Goal: Communication & Community: Answer question/provide support

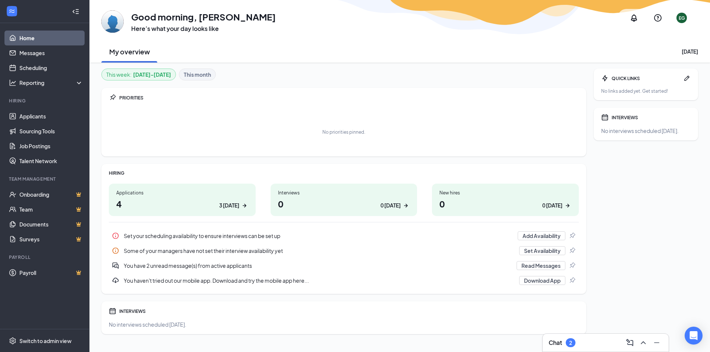
click at [562, 341] on h3 "Chat" at bounding box center [555, 343] width 13 height 8
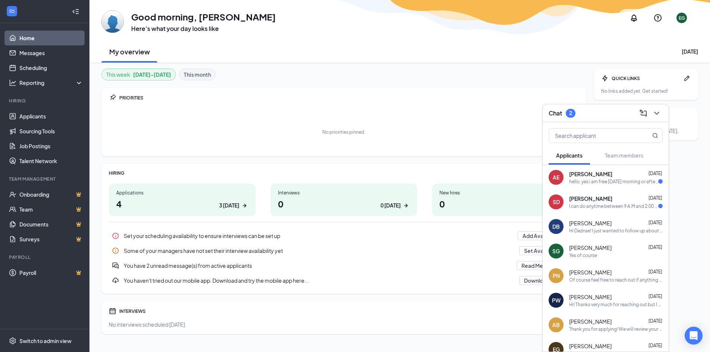
click at [586, 208] on div "I can do anytime between 9 A.M and 2:00 P.M" at bounding box center [613, 206] width 89 height 6
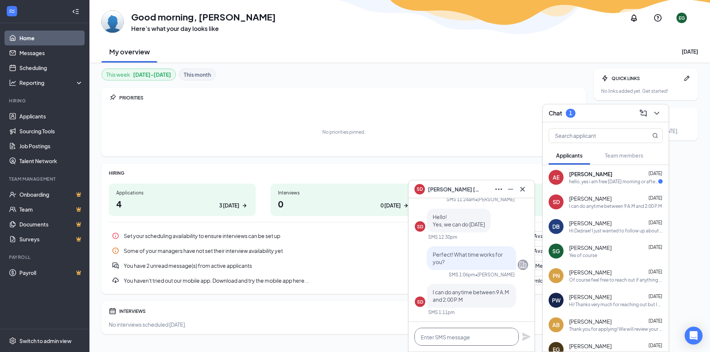
click at [495, 336] on textarea at bounding box center [467, 337] width 104 height 18
type textarea "Does 12:30 work?"
click at [523, 336] on icon "Plane" at bounding box center [526, 337] width 9 height 9
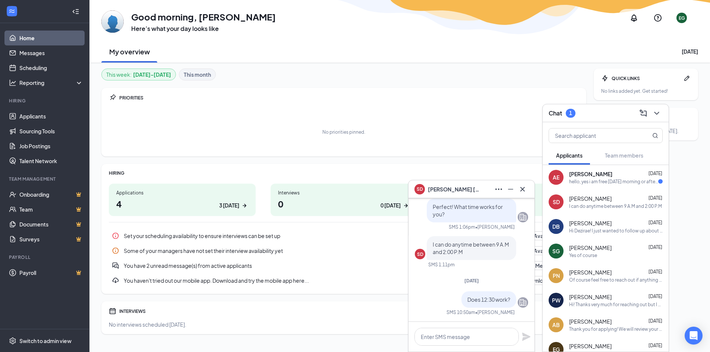
click at [590, 185] on div "hello, yes i am free this thursday morning or afternoon!" at bounding box center [613, 182] width 89 height 6
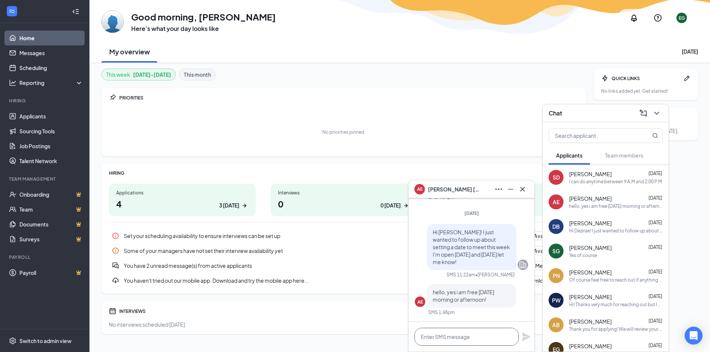
click at [462, 340] on textarea at bounding box center [467, 337] width 104 height 18
click at [584, 179] on div "I can do anytime between 9 A.M and 2:00 P.M" at bounding box center [615, 182] width 93 height 6
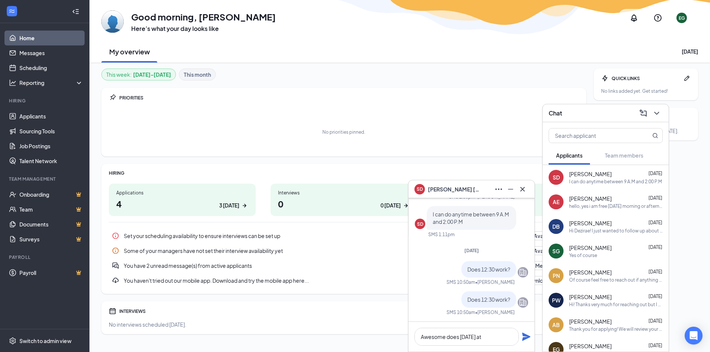
click at [575, 202] on span "[PERSON_NAME]" at bounding box center [590, 198] width 43 height 7
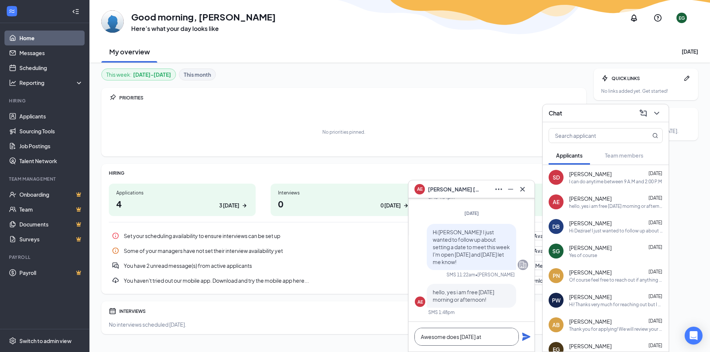
click at [495, 341] on textarea "Awesome does Thursday at" at bounding box center [467, 337] width 104 height 18
type textarea "Awesome does [DATE] at 11 work?"
click at [523, 337] on icon "Plane" at bounding box center [526, 337] width 9 height 9
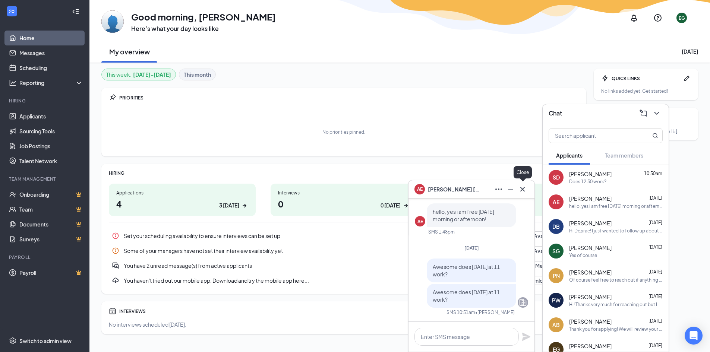
click at [521, 191] on icon "Cross" at bounding box center [523, 189] width 4 height 4
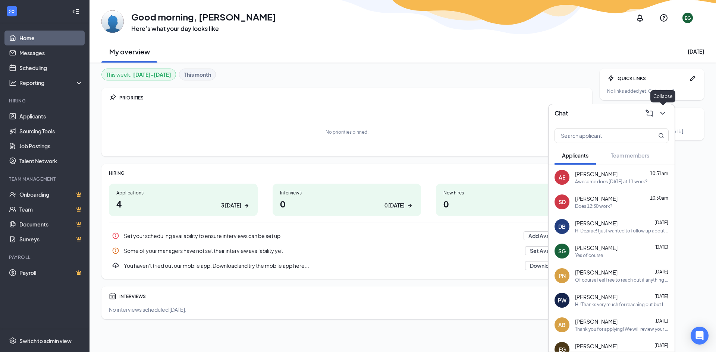
click at [660, 110] on icon "ChevronDown" at bounding box center [662, 113] width 9 height 9
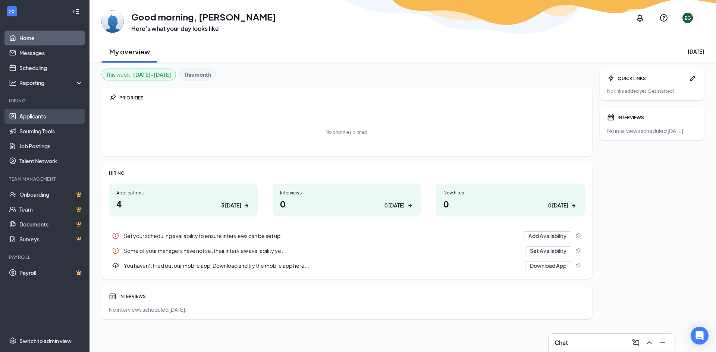
click at [48, 117] on link "Applicants" at bounding box center [51, 116] width 64 height 15
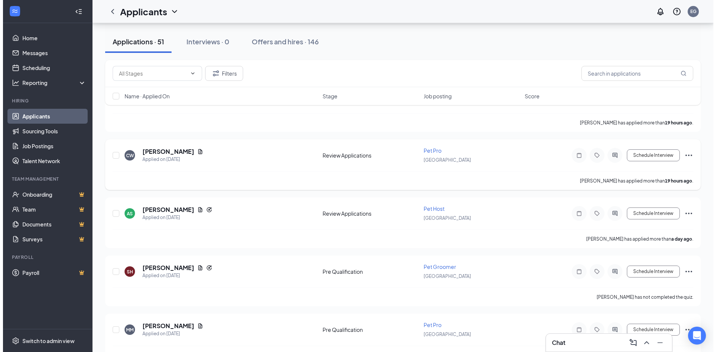
scroll to position [112, 0]
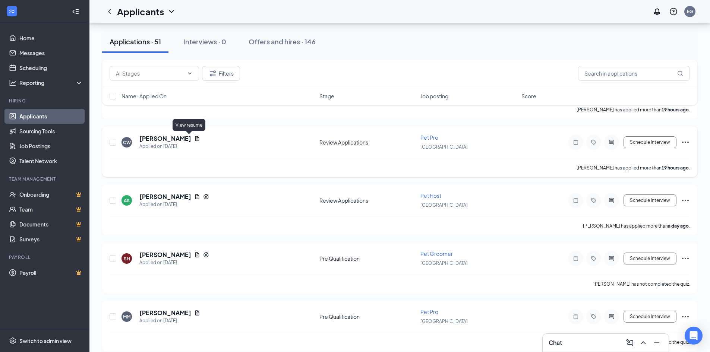
click at [194, 138] on icon "Document" at bounding box center [197, 139] width 6 height 6
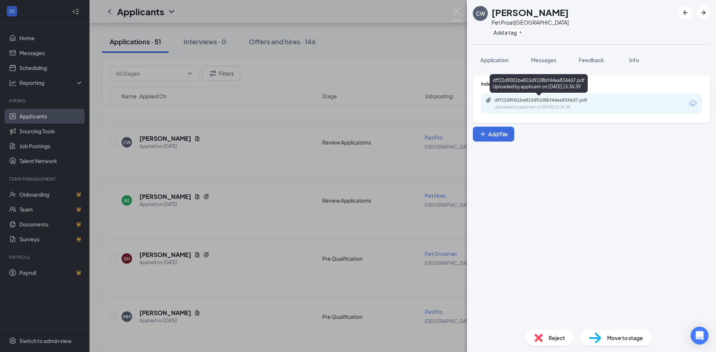
click at [527, 106] on div "Uploaded by applicant on [DATE] 15:36:39" at bounding box center [551, 107] width 112 height 6
click at [544, 62] on span "Messages" at bounding box center [543, 60] width 25 height 7
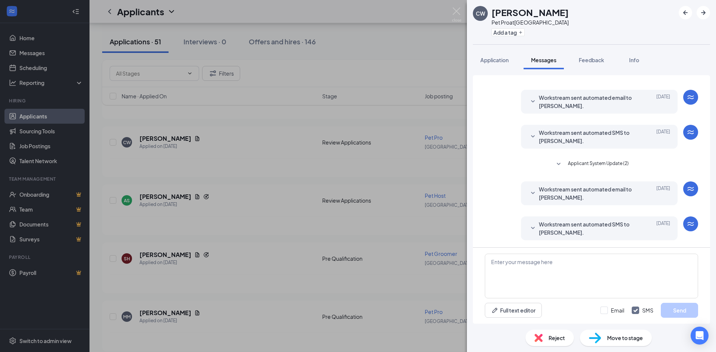
scroll to position [105, 0]
click at [540, 277] on textarea at bounding box center [591, 276] width 213 height 45
click at [455, 12] on img at bounding box center [456, 14] width 9 height 15
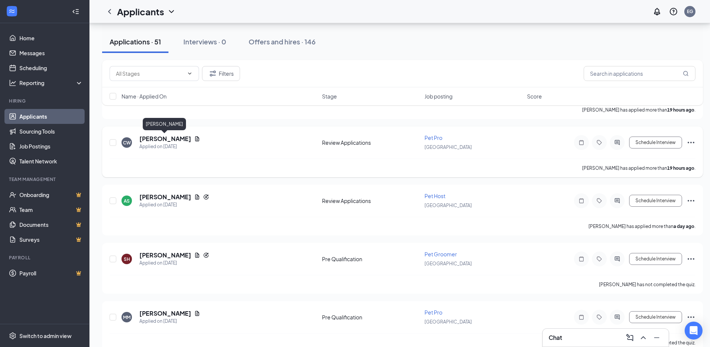
click at [169, 138] on h5 "[PERSON_NAME]" at bounding box center [165, 139] width 52 height 8
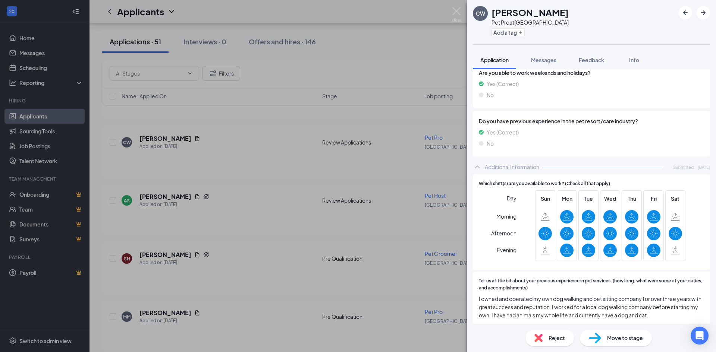
scroll to position [559, 0]
click at [542, 56] on button "Messages" at bounding box center [544, 60] width 40 height 19
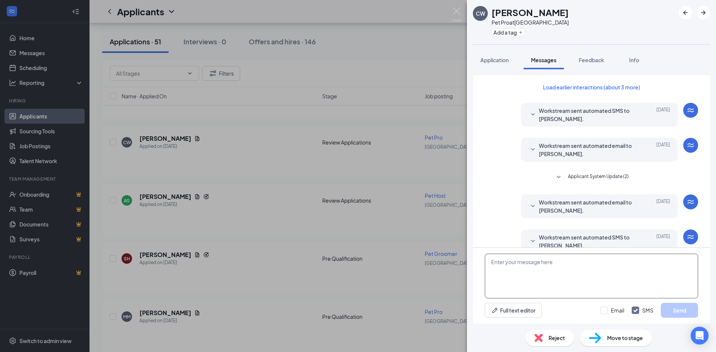
scroll to position [105, 0]
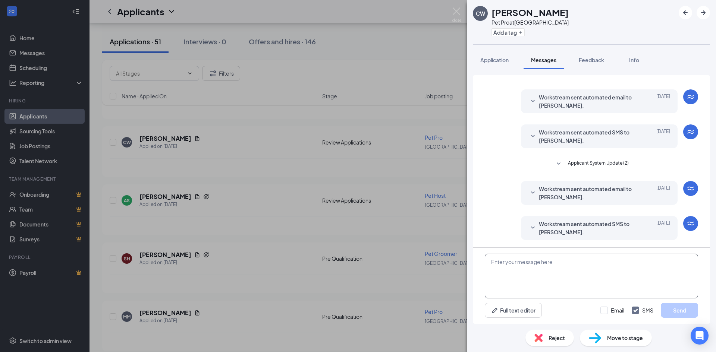
click at [530, 273] on textarea at bounding box center [591, 276] width 213 height 45
type textarea "h"
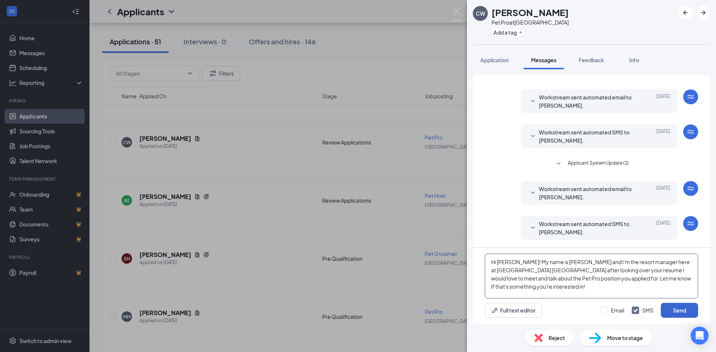
type textarea "Hi [PERSON_NAME]! My name is [PERSON_NAME] and I'm the resort manager here at […"
click at [689, 310] on button "Send" at bounding box center [679, 310] width 37 height 15
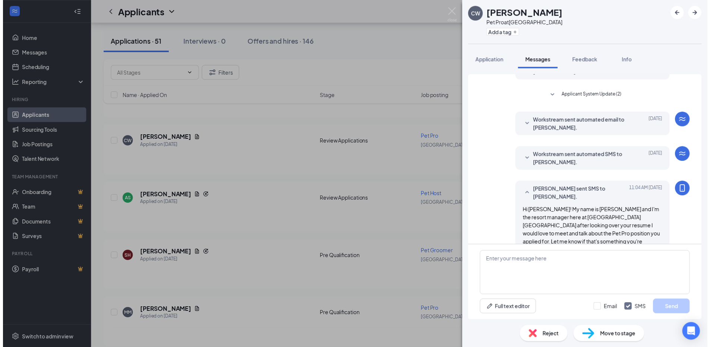
scroll to position [186, 0]
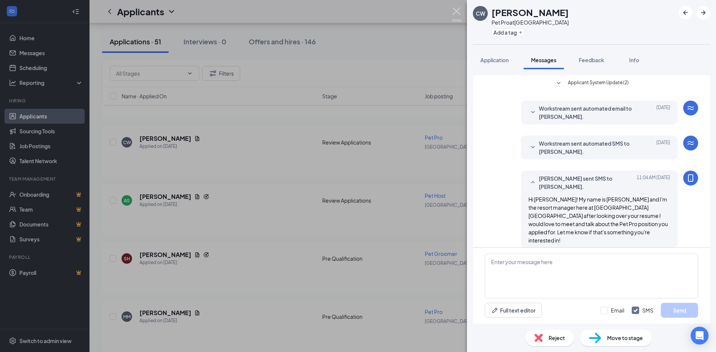
click at [455, 14] on img at bounding box center [456, 14] width 9 height 15
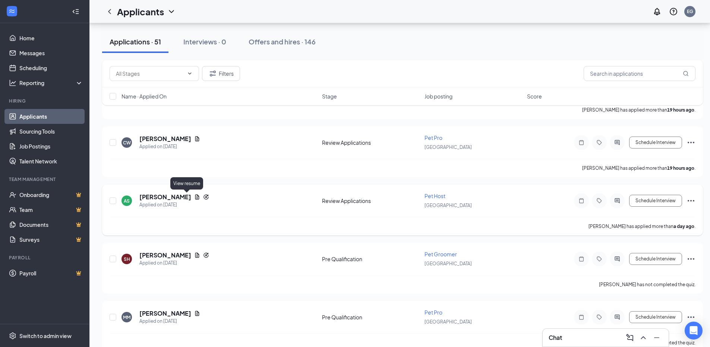
click at [194, 197] on icon "Document" at bounding box center [197, 197] width 6 height 6
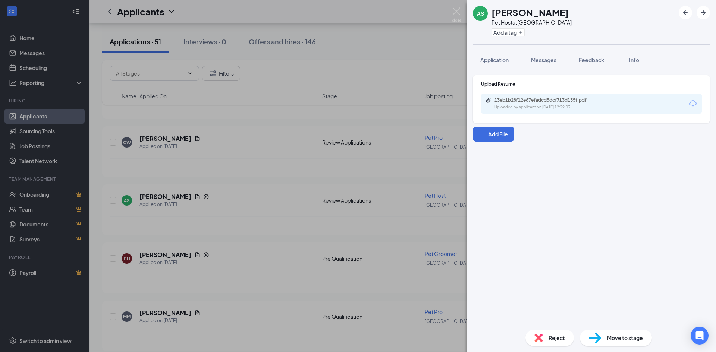
click at [555, 114] on div "Upload Resume 13eb1b28f12e67efadcd5dcf713d135f.pdf Uploaded by applicant on [DA…" at bounding box center [591, 99] width 237 height 48
click at [554, 104] on div "Uploaded by applicant on [DATE] 12:29:03" at bounding box center [551, 107] width 112 height 6
drag, startPoint x: 456, startPoint y: 10, endPoint x: 404, endPoint y: 57, distance: 70.0
click at [456, 10] on img at bounding box center [456, 14] width 9 height 15
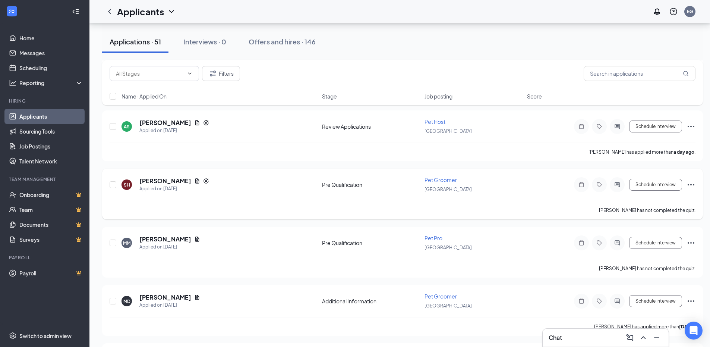
scroll to position [186, 0]
click at [195, 237] on icon "Document" at bounding box center [197, 239] width 6 height 6
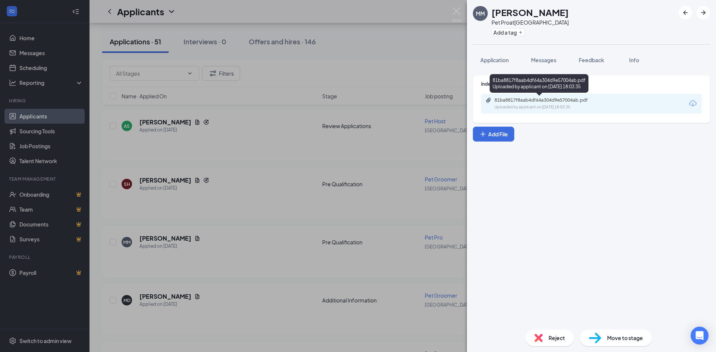
click at [582, 101] on div "81ba8817f8aab4df64a304d9e57004ab.pdf" at bounding box center [547, 100] width 104 height 6
click at [459, 10] on img at bounding box center [456, 14] width 9 height 15
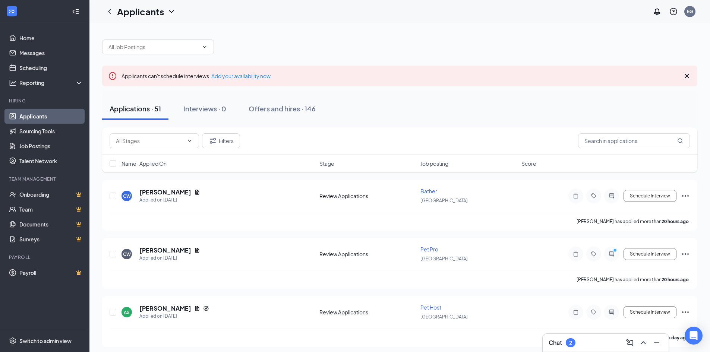
click at [558, 344] on h3 "Chat" at bounding box center [555, 343] width 13 height 8
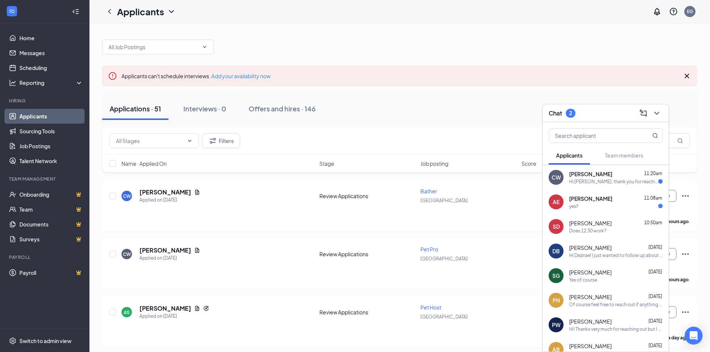
click at [618, 180] on div "Hi Liz, thank you for reaching out. I am interested in this opportunity and wou…" at bounding box center [613, 182] width 89 height 6
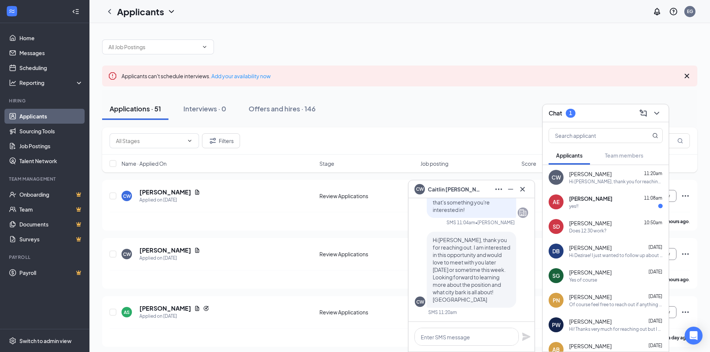
click at [618, 208] on div "yes!!" at bounding box center [616, 206] width 94 height 6
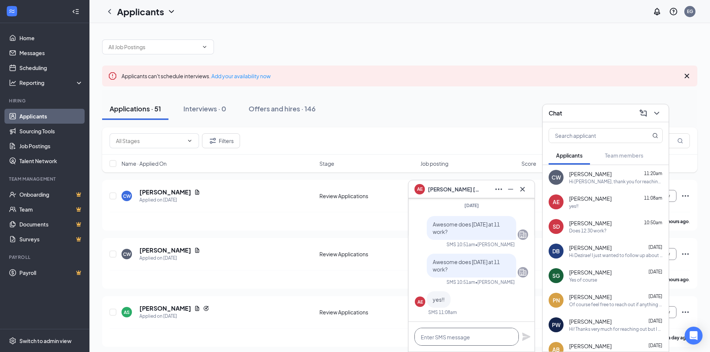
click at [466, 335] on textarea at bounding box center [467, 337] width 104 height 18
type textarea "Perfect! see you then!"
click at [525, 338] on icon "Plane" at bounding box center [527, 337] width 8 height 8
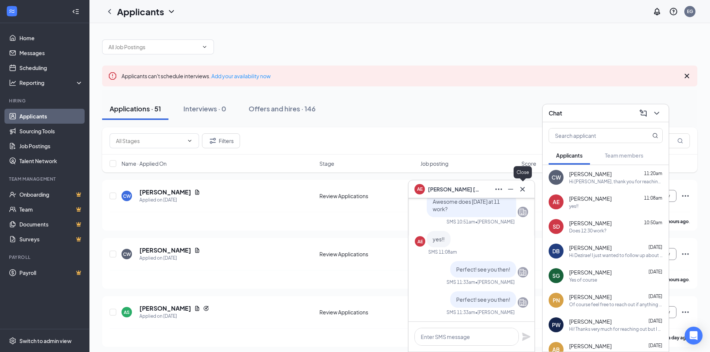
click at [524, 188] on icon "Cross" at bounding box center [523, 189] width 4 height 4
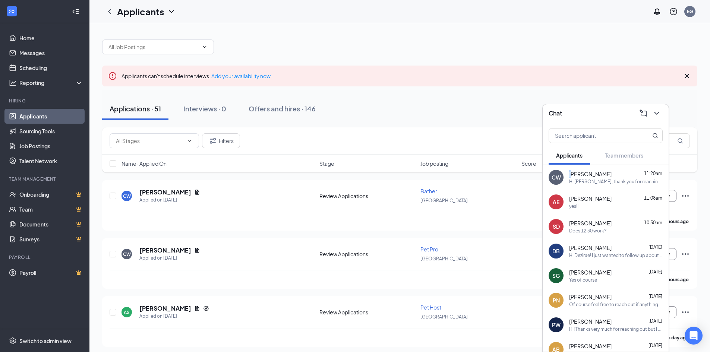
click at [572, 175] on span "[PERSON_NAME]" at bounding box center [590, 173] width 43 height 7
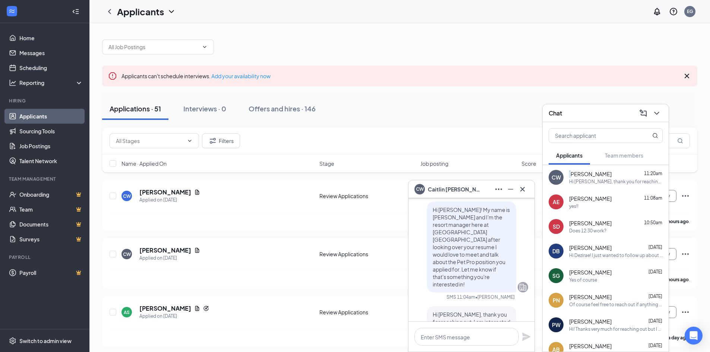
scroll to position [-37, 0]
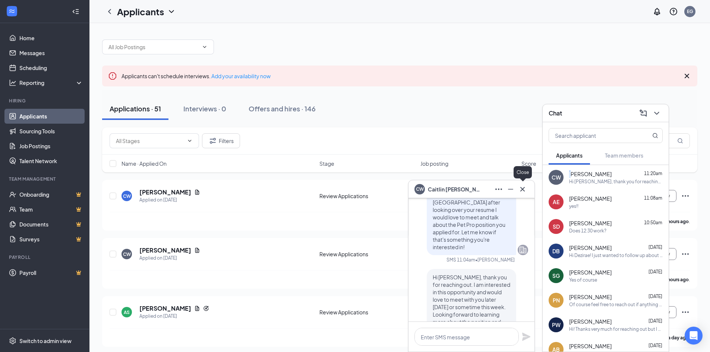
click at [520, 188] on icon "Cross" at bounding box center [522, 189] width 9 height 9
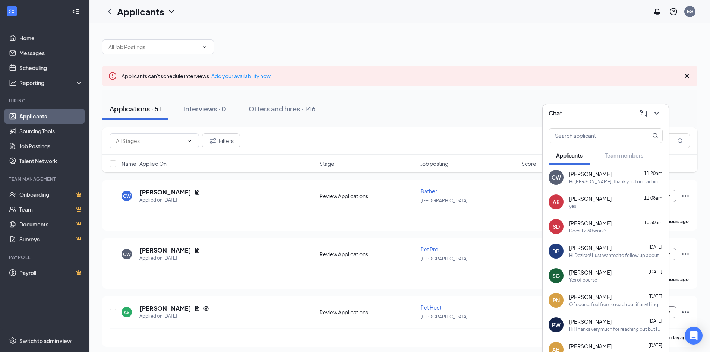
click at [522, 107] on div "Applications · 51 Interviews · 0 Offers and hires · 146" at bounding box center [400, 109] width 596 height 22
click at [552, 111] on h3 "Chat" at bounding box center [555, 113] width 13 height 8
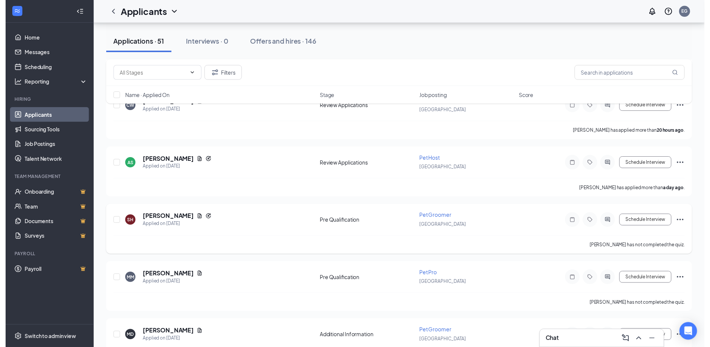
scroll to position [149, 0]
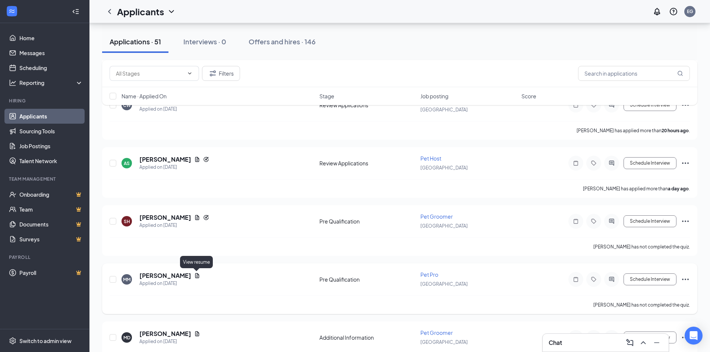
click at [197, 276] on icon "Document" at bounding box center [197, 275] width 4 height 5
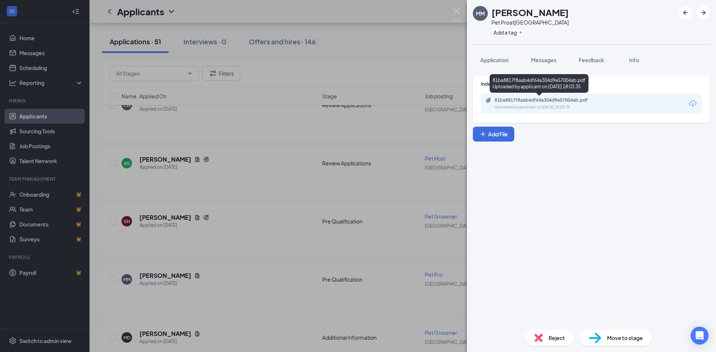
click at [557, 100] on div "81ba8817f8aab4df64a304d9e57004ab.pdf" at bounding box center [547, 100] width 104 height 6
drag, startPoint x: 454, startPoint y: 11, endPoint x: 453, endPoint y: 15, distance: 4.4
click at [454, 11] on img at bounding box center [456, 14] width 9 height 15
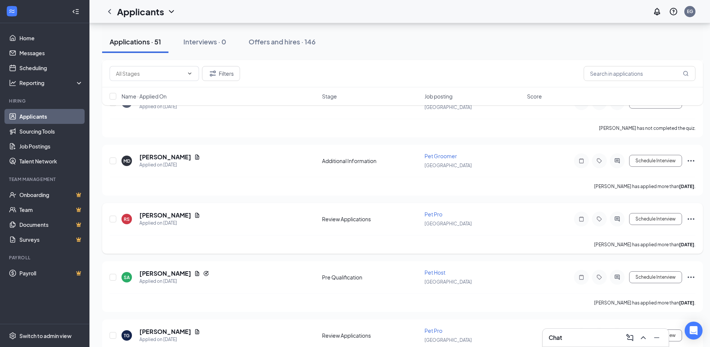
scroll to position [336, 0]
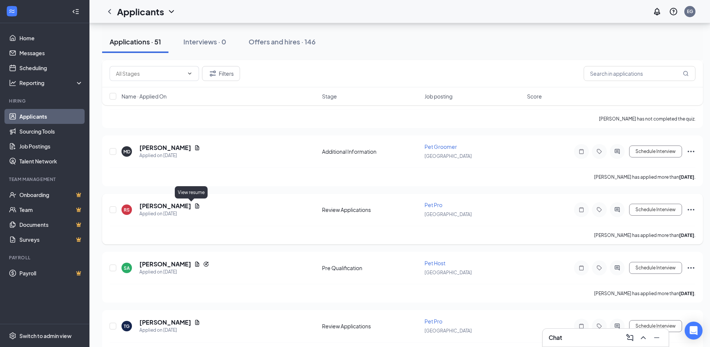
click at [194, 205] on icon "Document" at bounding box center [197, 206] width 6 height 6
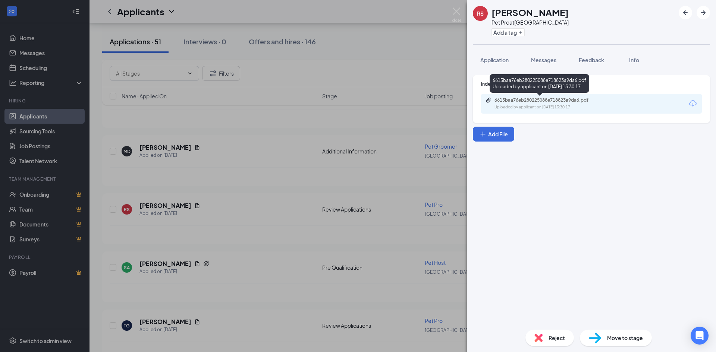
click at [525, 104] on div "Uploaded by applicant on Aug 23, 2025 at 13:30:17" at bounding box center [551, 107] width 112 height 6
click at [458, 9] on img at bounding box center [456, 14] width 9 height 15
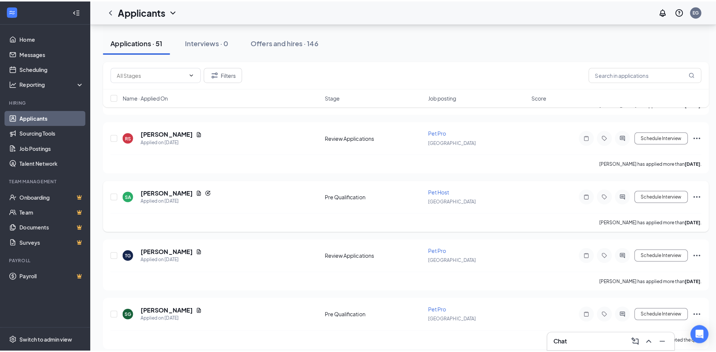
scroll to position [448, 0]
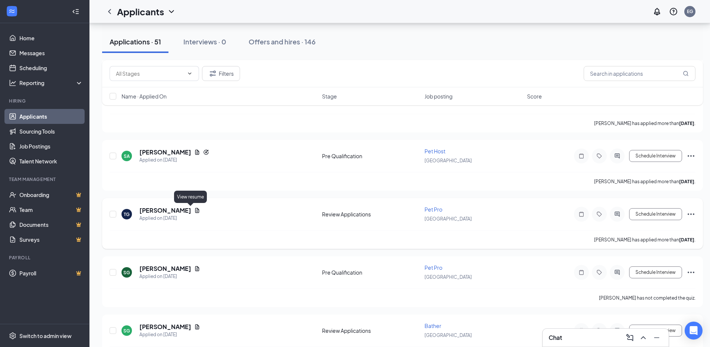
click at [194, 210] on icon "Document" at bounding box center [197, 210] width 6 height 6
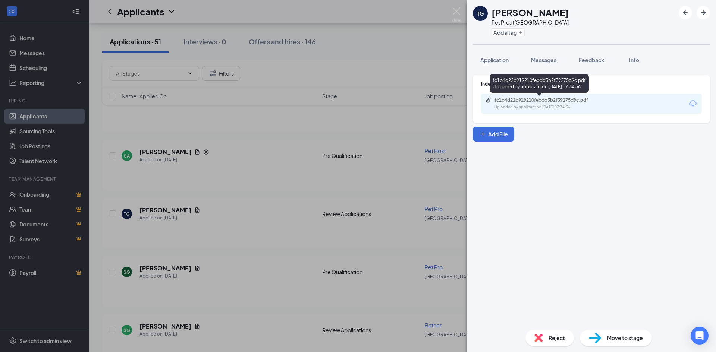
click at [511, 97] on div "fc1b4d22b919210febdd3b2f39275d9c.pdf" at bounding box center [547, 100] width 104 height 6
